Goal: Transaction & Acquisition: Purchase product/service

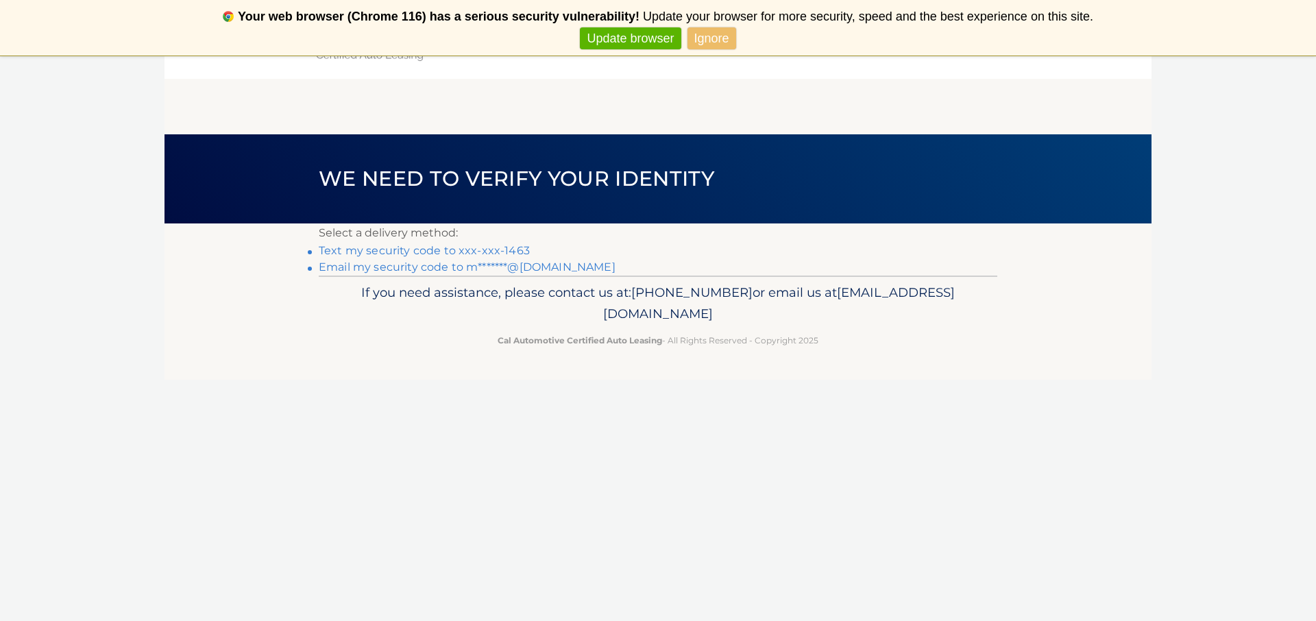
click at [402, 252] on link "Text my security code to xxx-xxx-1463" at bounding box center [424, 250] width 211 height 13
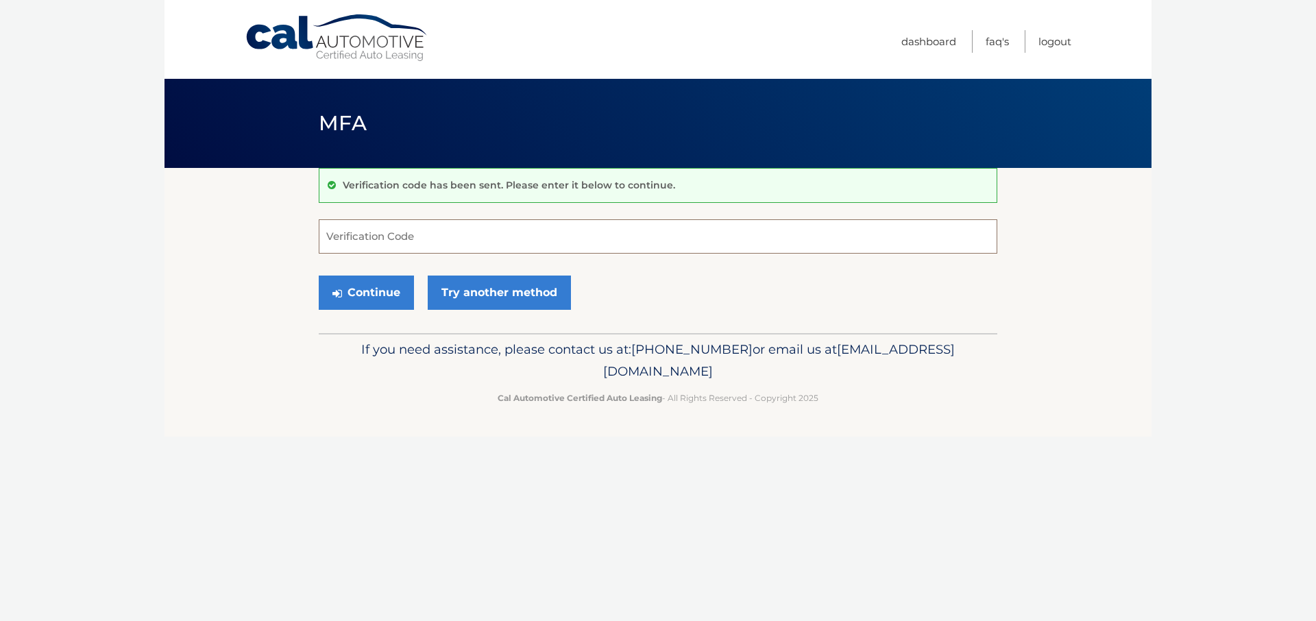
click at [382, 238] on input "Verification Code" at bounding box center [658, 236] width 678 height 34
type input "089222"
click at [374, 290] on button "Continue" at bounding box center [366, 292] width 95 height 34
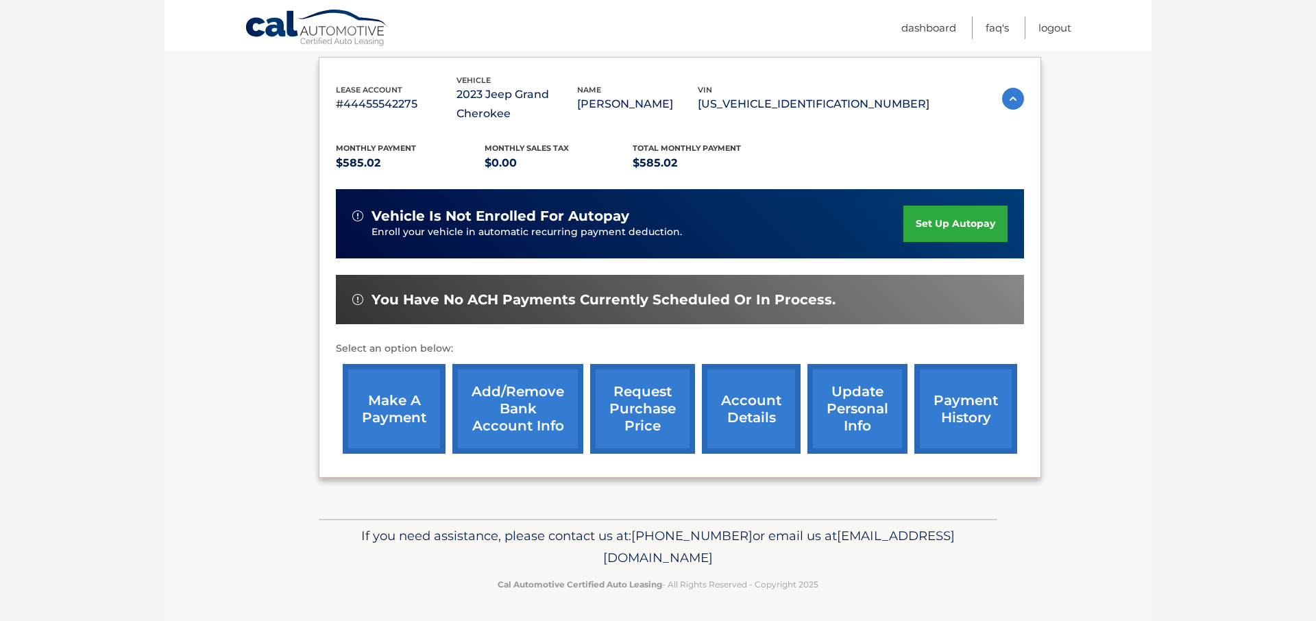
scroll to position [229, 0]
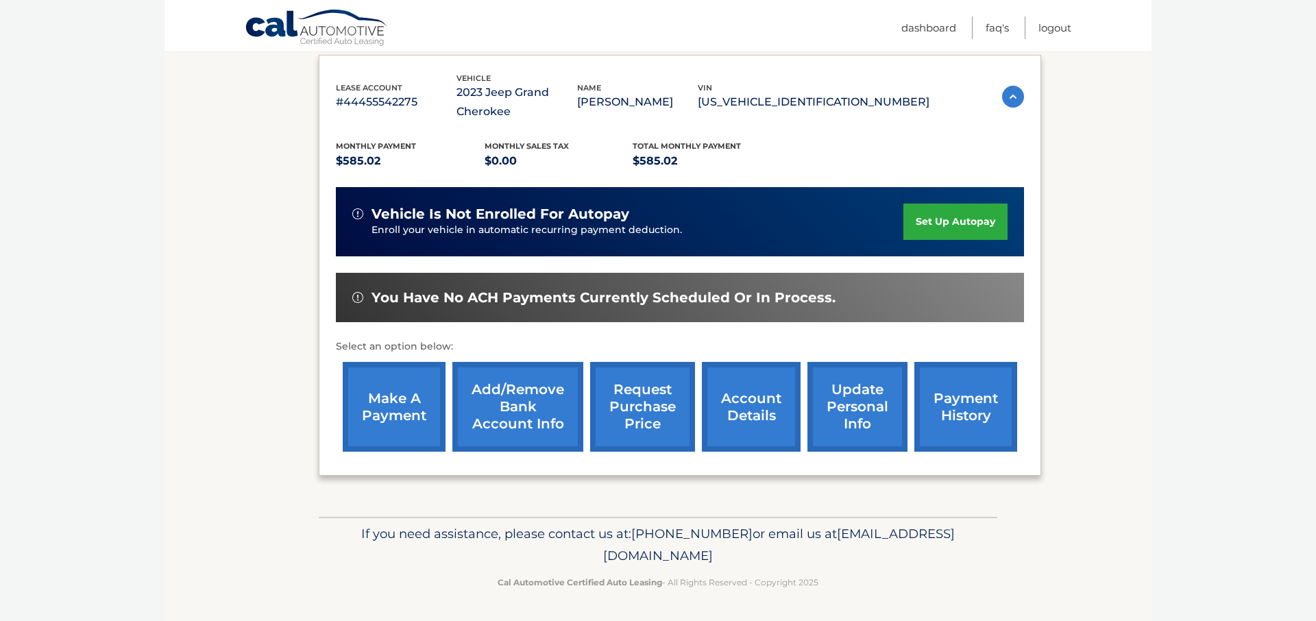
click at [759, 404] on link "account details" at bounding box center [751, 407] width 99 height 90
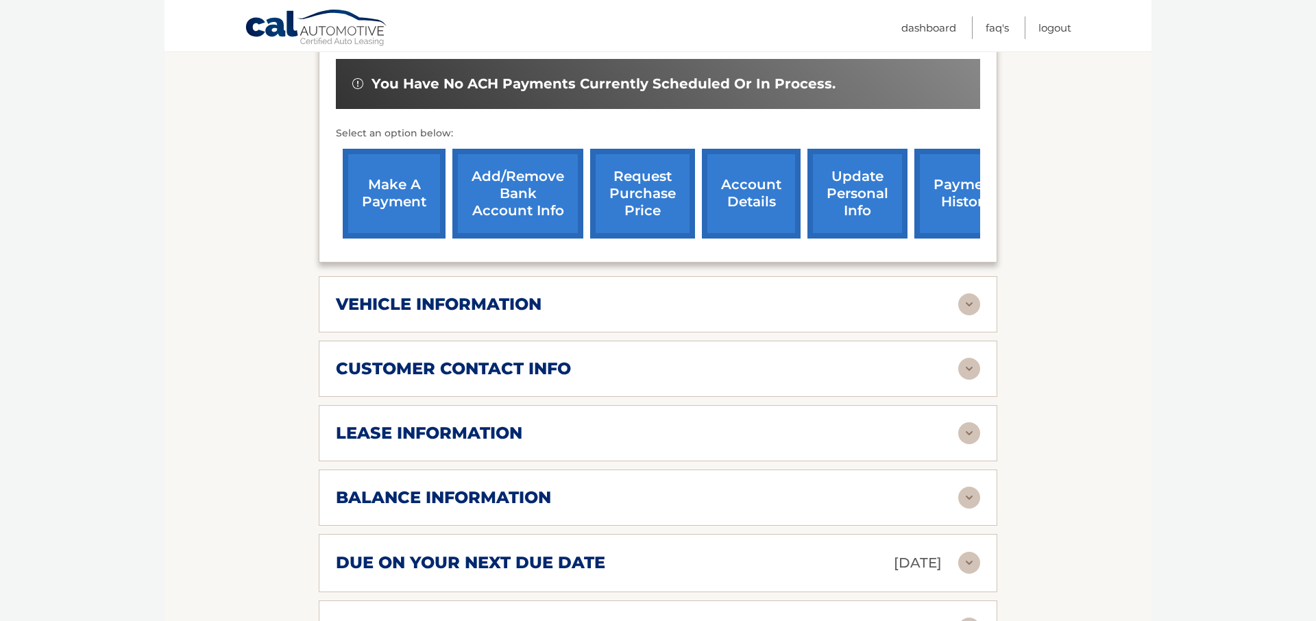
scroll to position [466, 0]
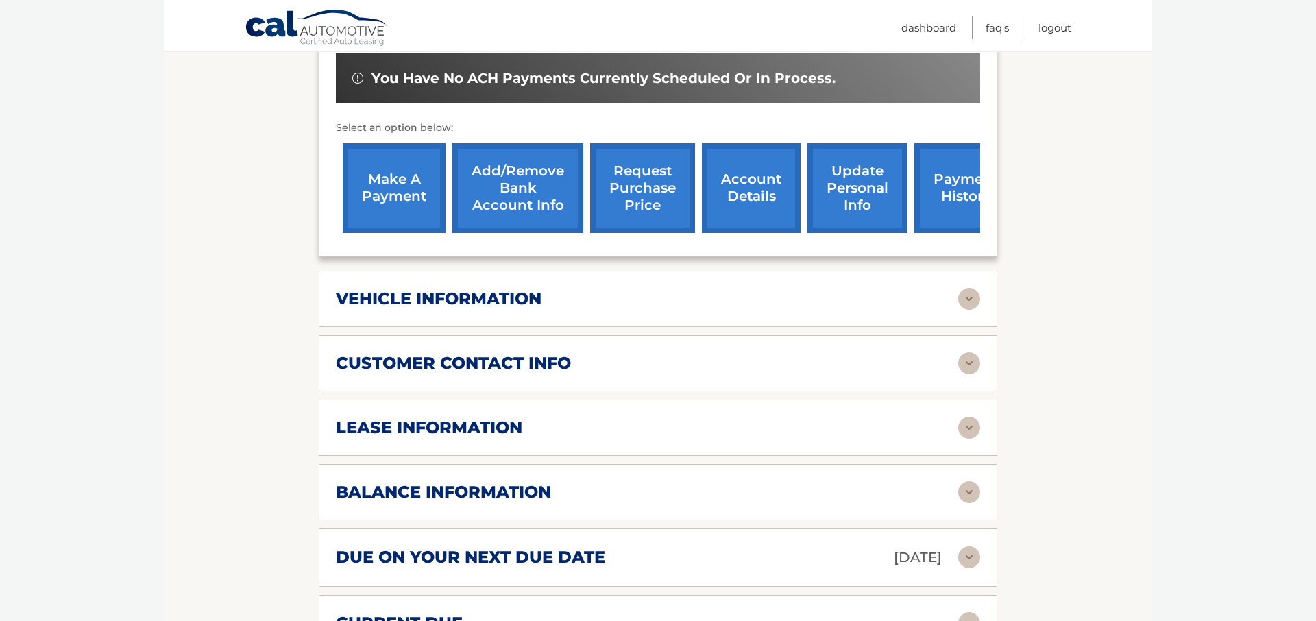
click at [428, 430] on h2 "lease information" at bounding box center [429, 427] width 186 height 21
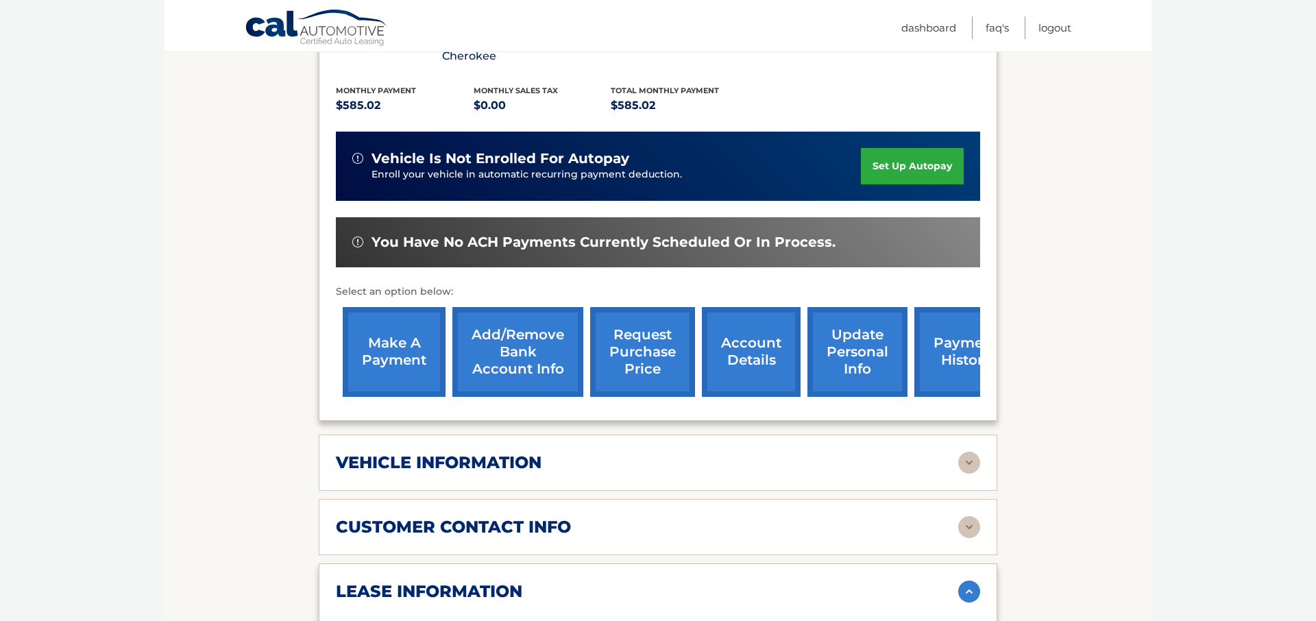
scroll to position [301, 0]
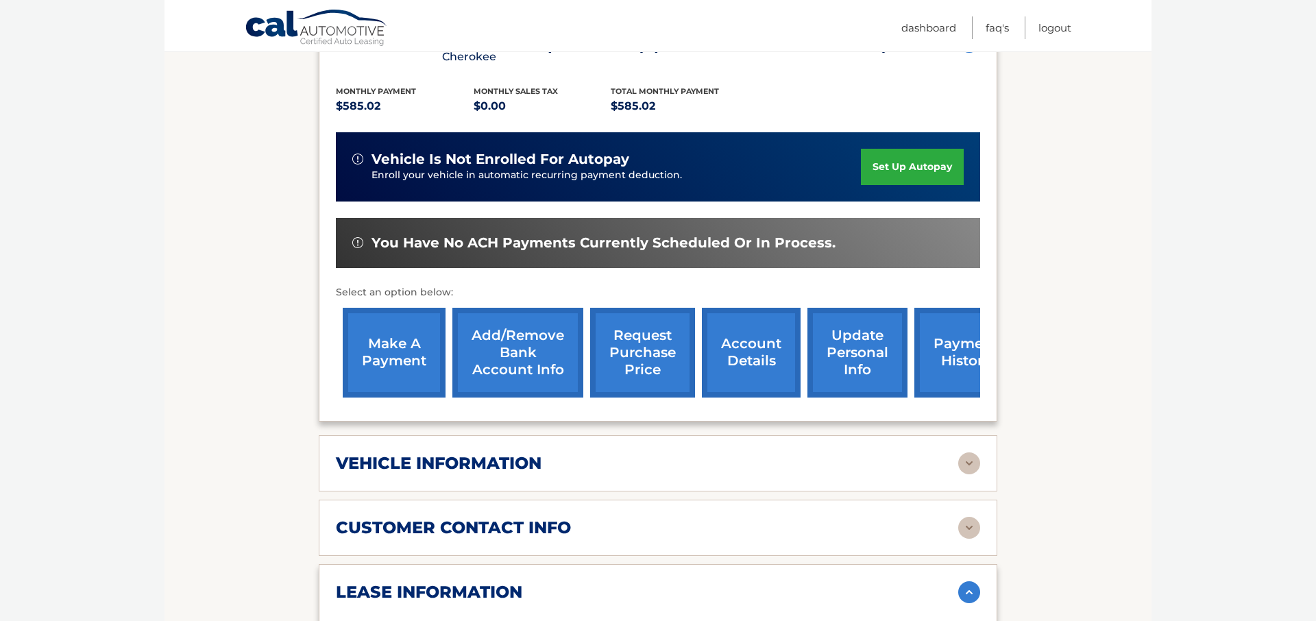
click at [389, 372] on link "make a payment" at bounding box center [394, 353] width 103 height 90
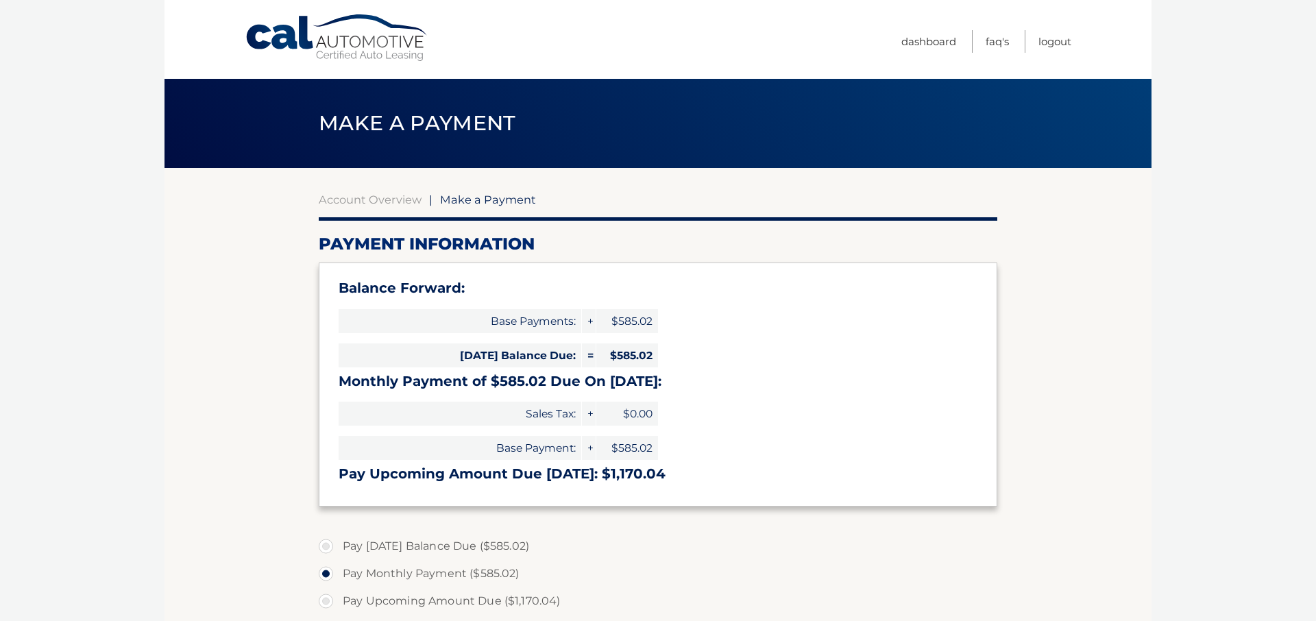
select select "ZWZjMWE5M2UtYWUyYy00Mjk3LTgxZTItM2Y3NDI0N2EyNjMy"
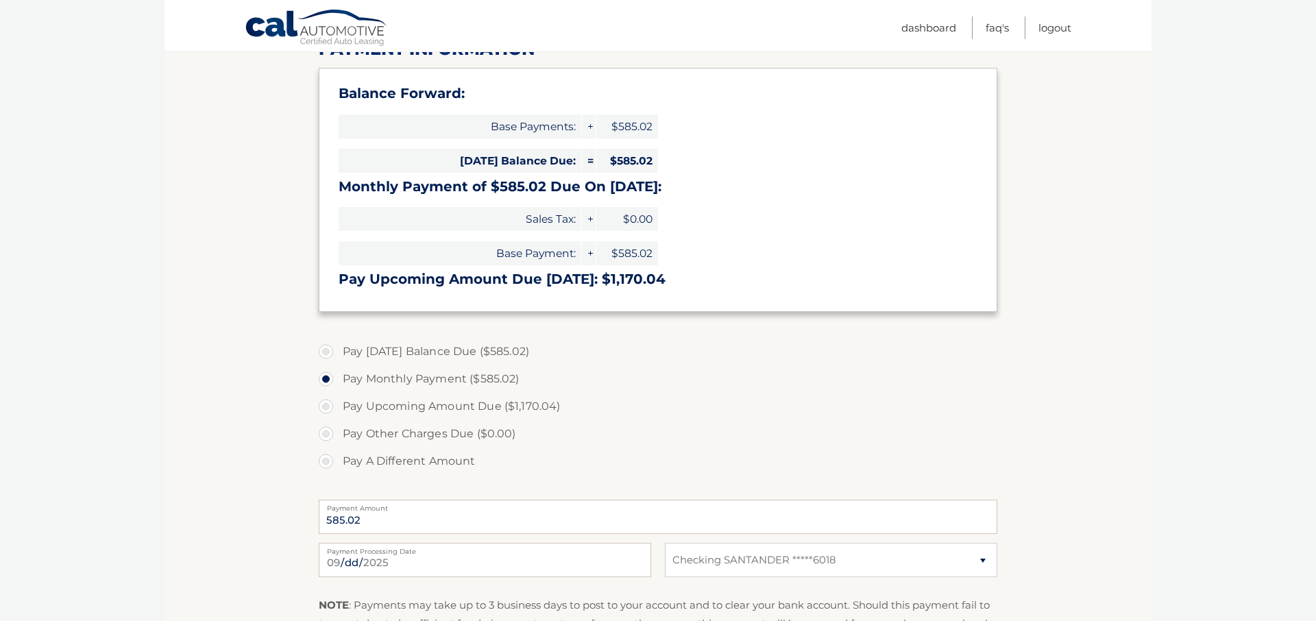
scroll to position [247, 0]
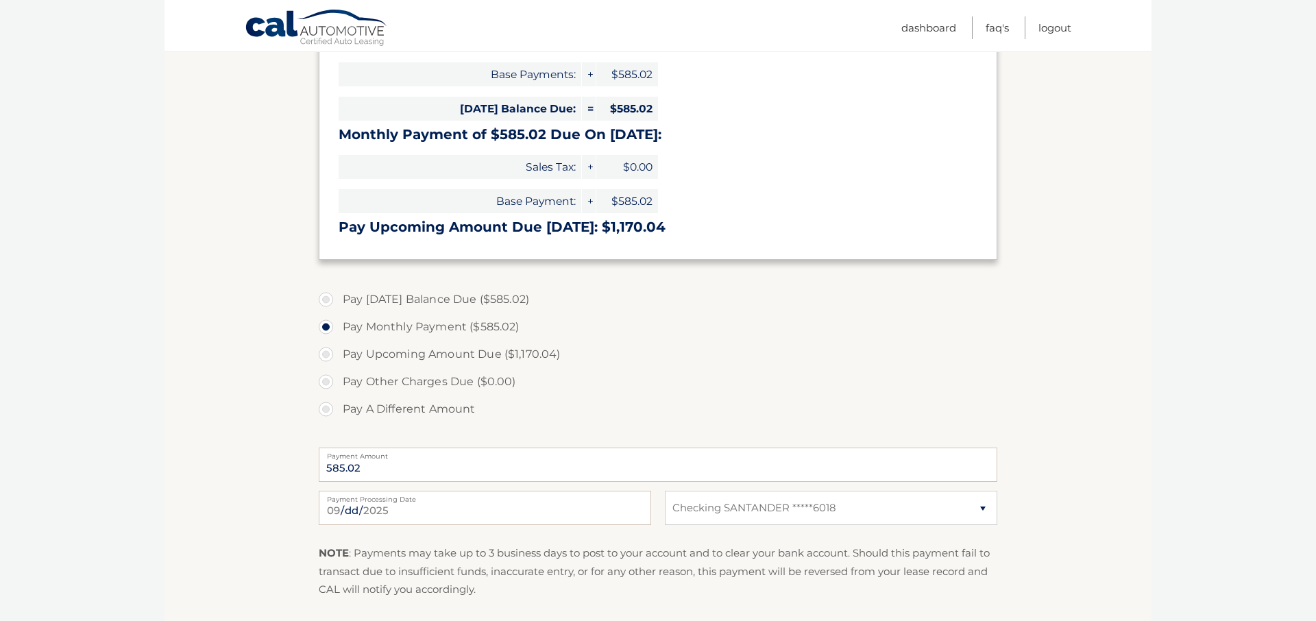
click at [1107, 443] on section "Account Overview | Make a Payment Payment Information Balance Forward: Base Pay…" at bounding box center [657, 303] width 987 height 765
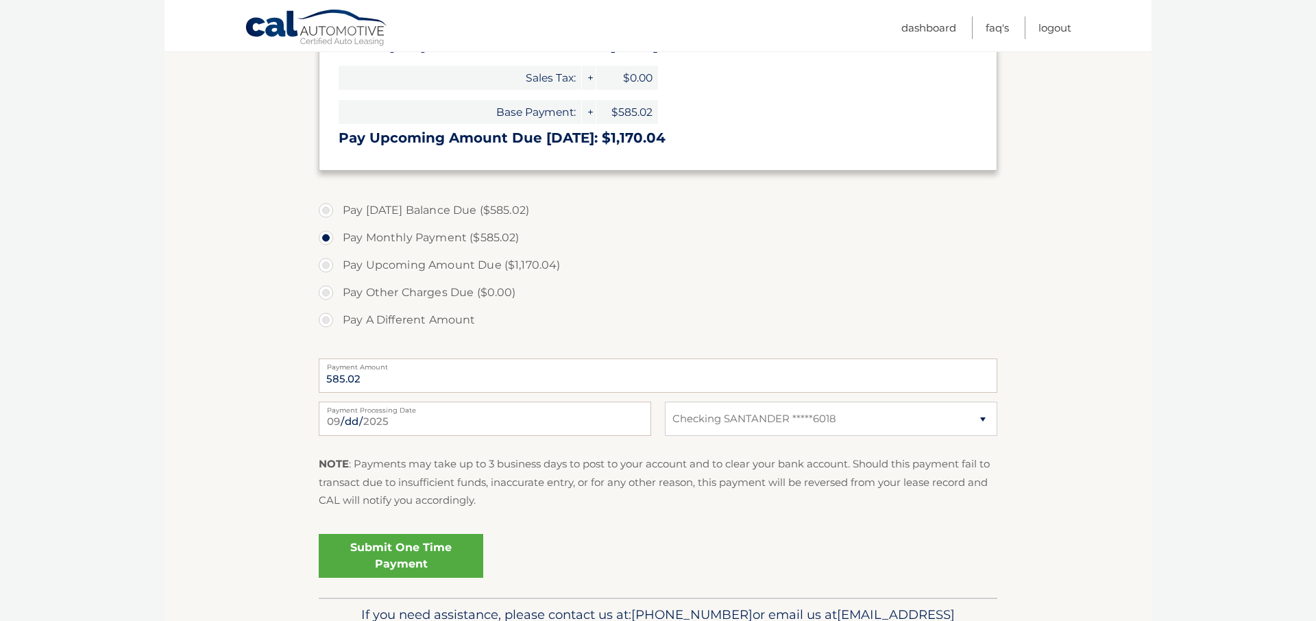
scroll to position [384, 0]
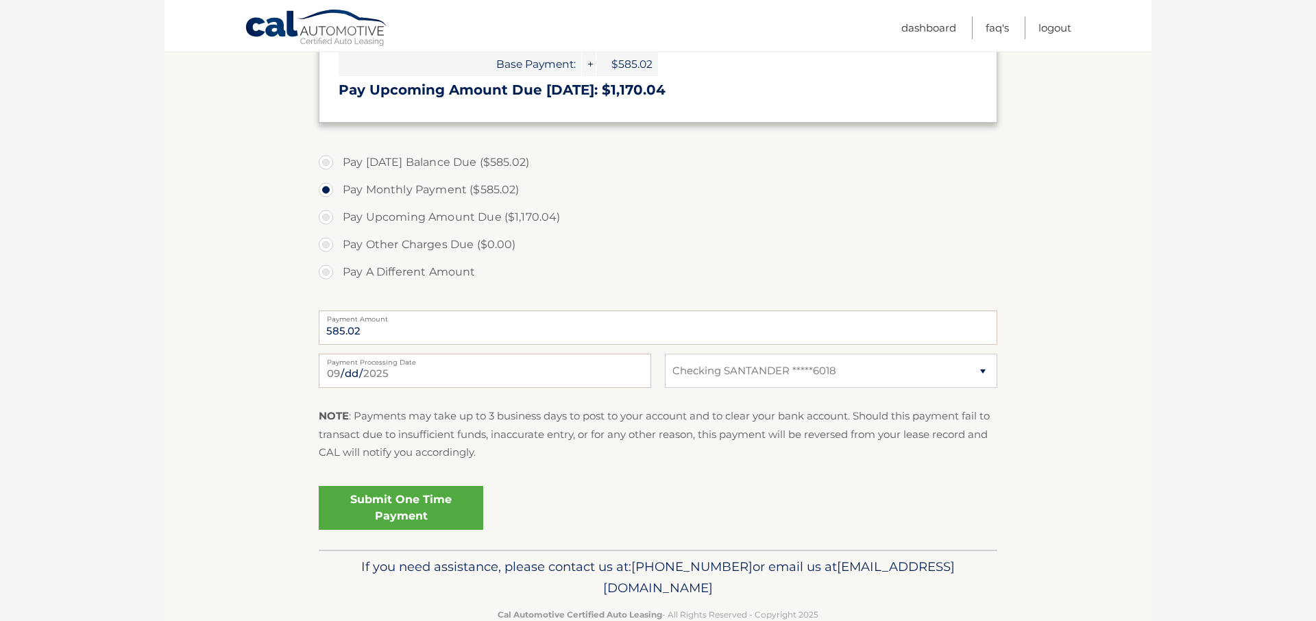
click at [371, 517] on link "Submit One Time Payment" at bounding box center [401, 508] width 164 height 44
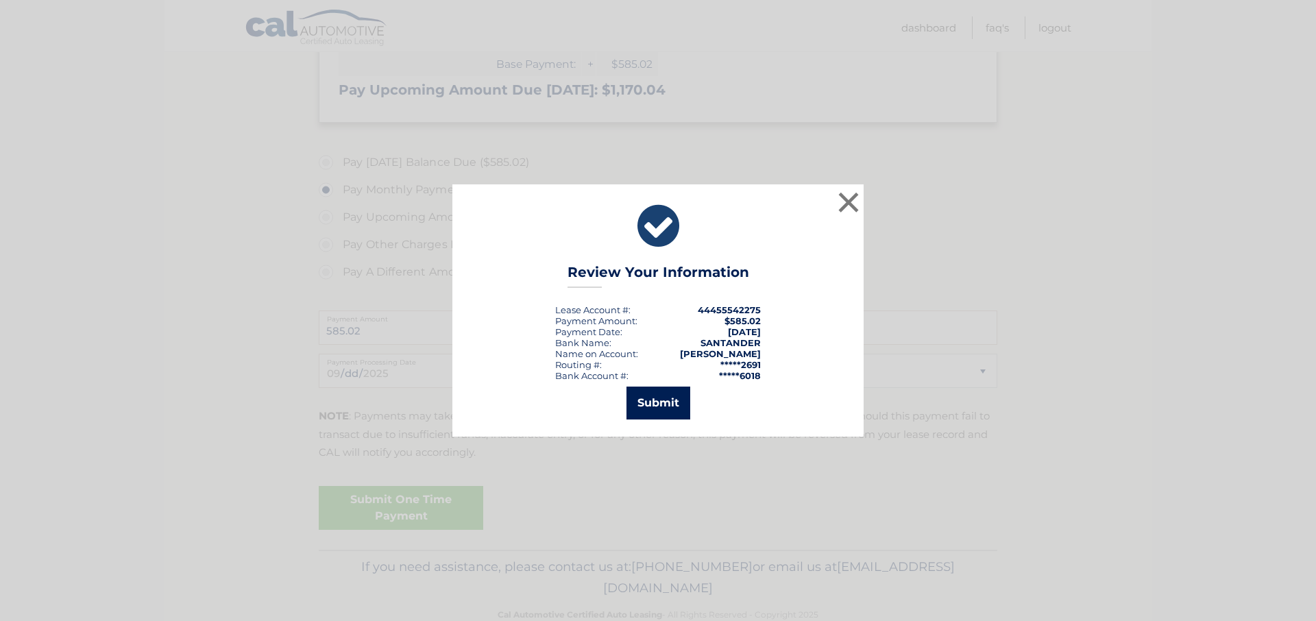
click at [653, 402] on button "Submit" at bounding box center [658, 402] width 64 height 33
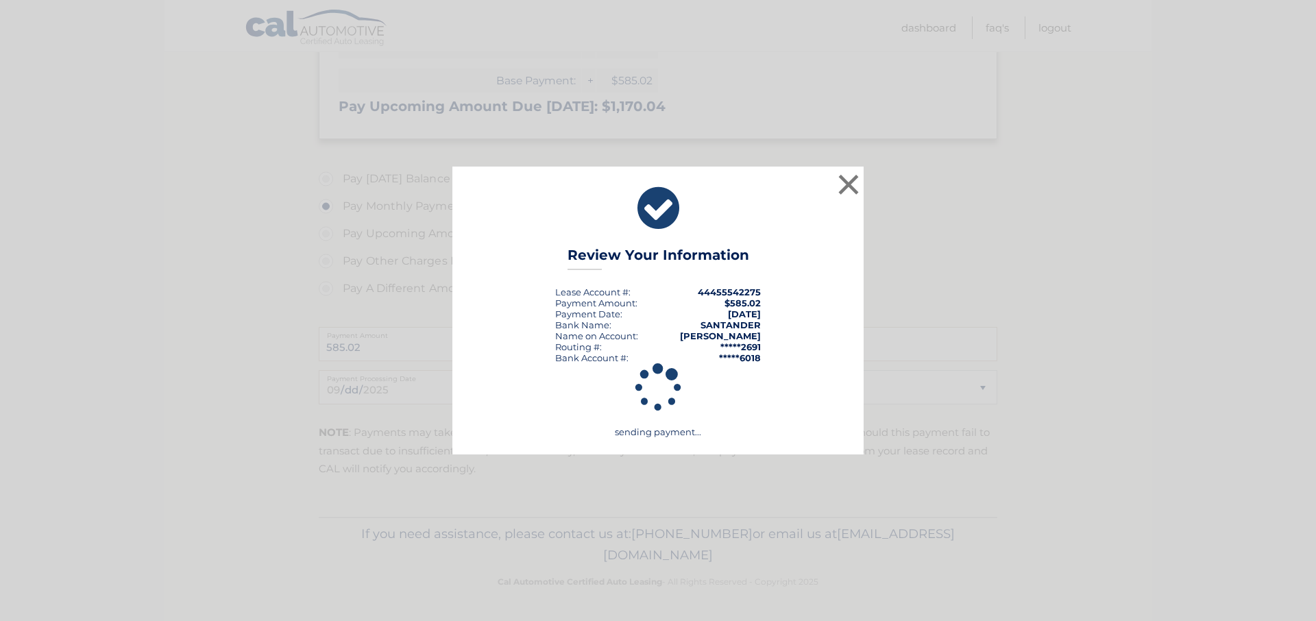
scroll to position [367, 0]
